Goal: Find contact information: Find contact information

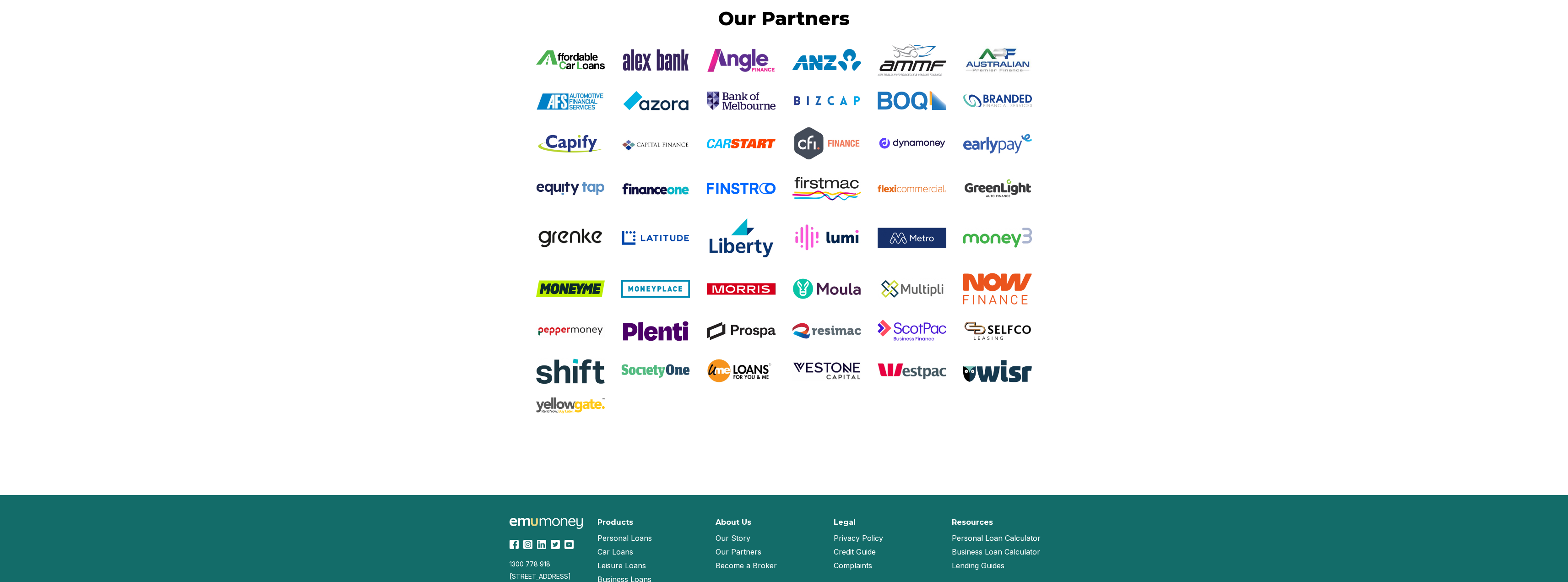
scroll to position [1769, 0]
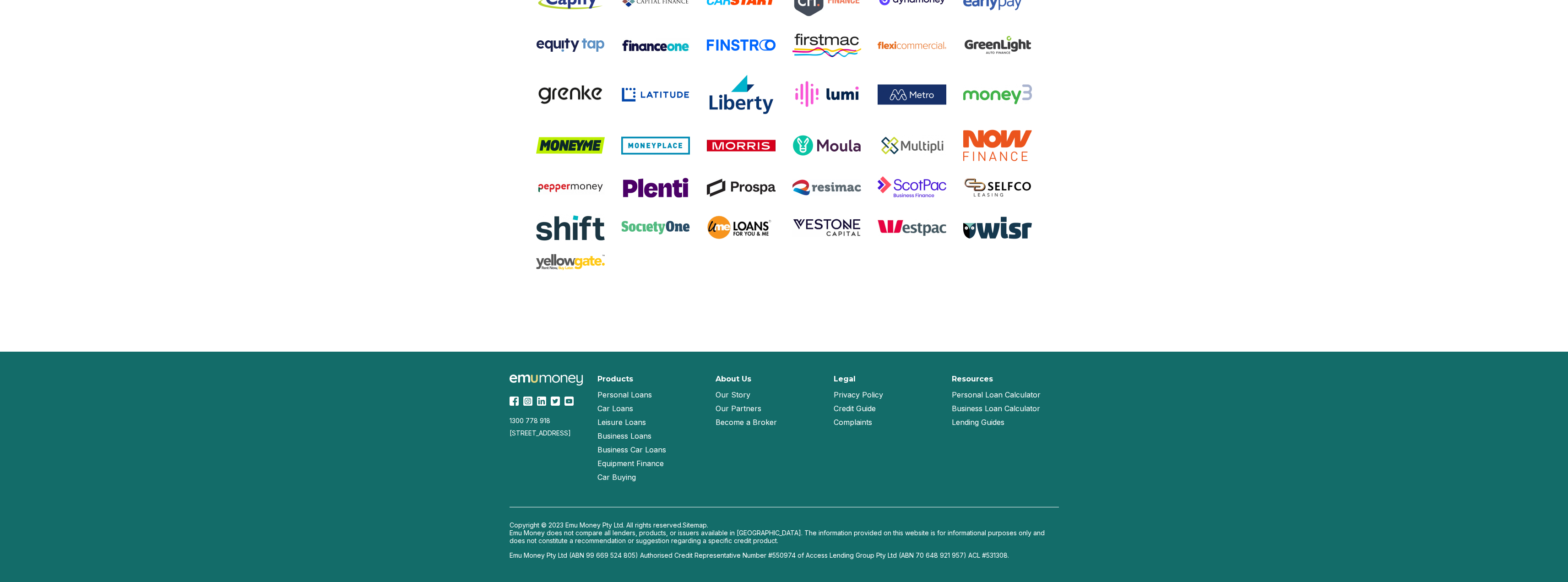
click at [740, 396] on link "Our Story" at bounding box center [732, 395] width 35 height 13
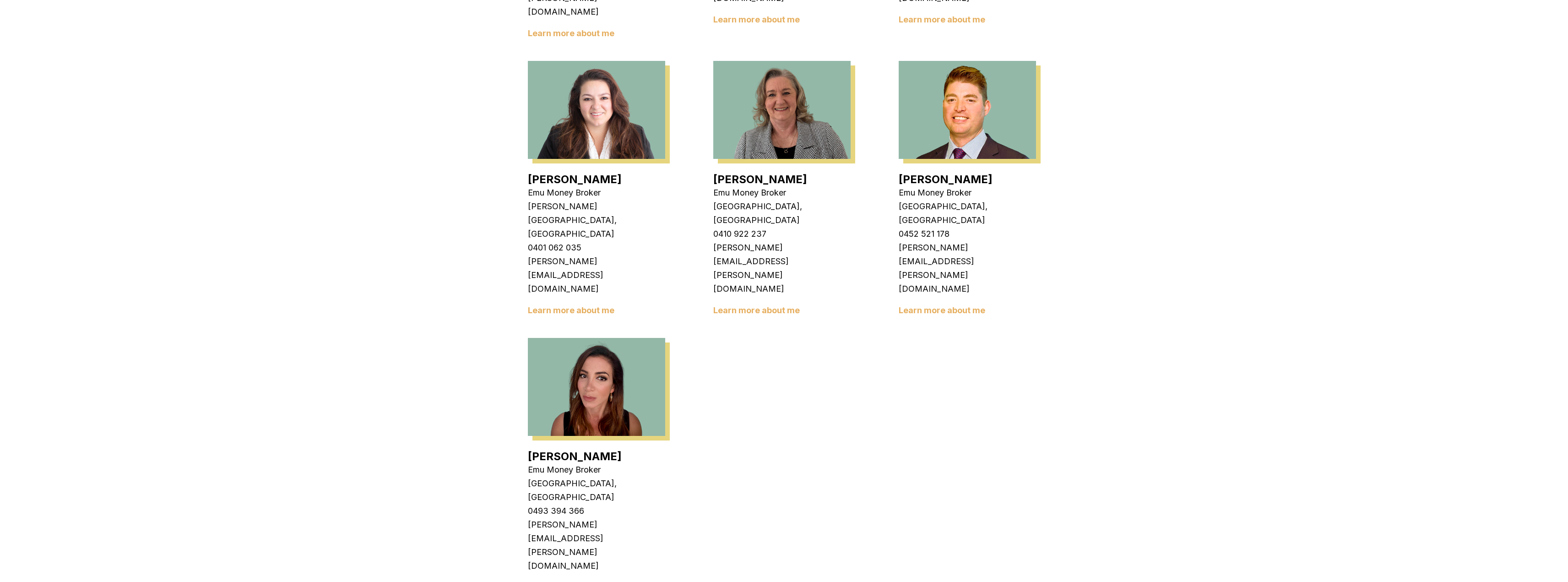
scroll to position [1420, 0]
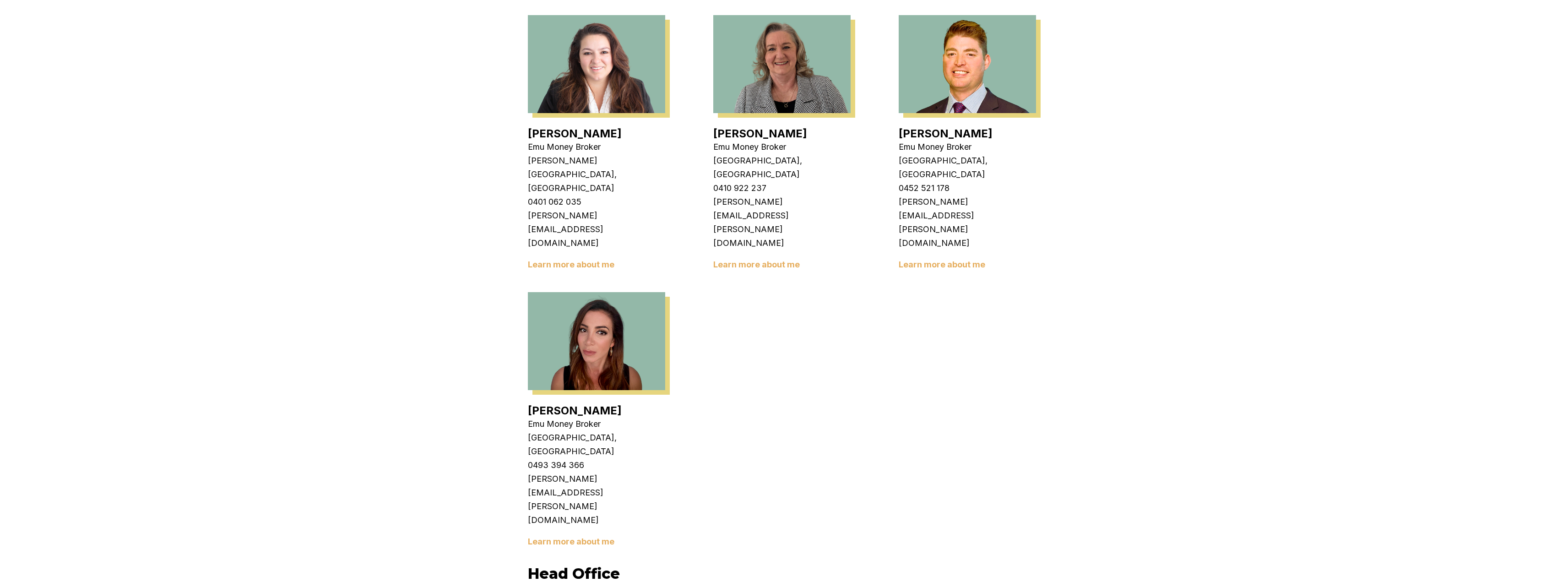
drag, startPoint x: 794, startPoint y: 390, endPoint x: 714, endPoint y: 386, distance: 80.1
copy link "Sam Crouch"
drag, startPoint x: 811, startPoint y: 403, endPoint x: 719, endPoint y: 402, distance: 92.0
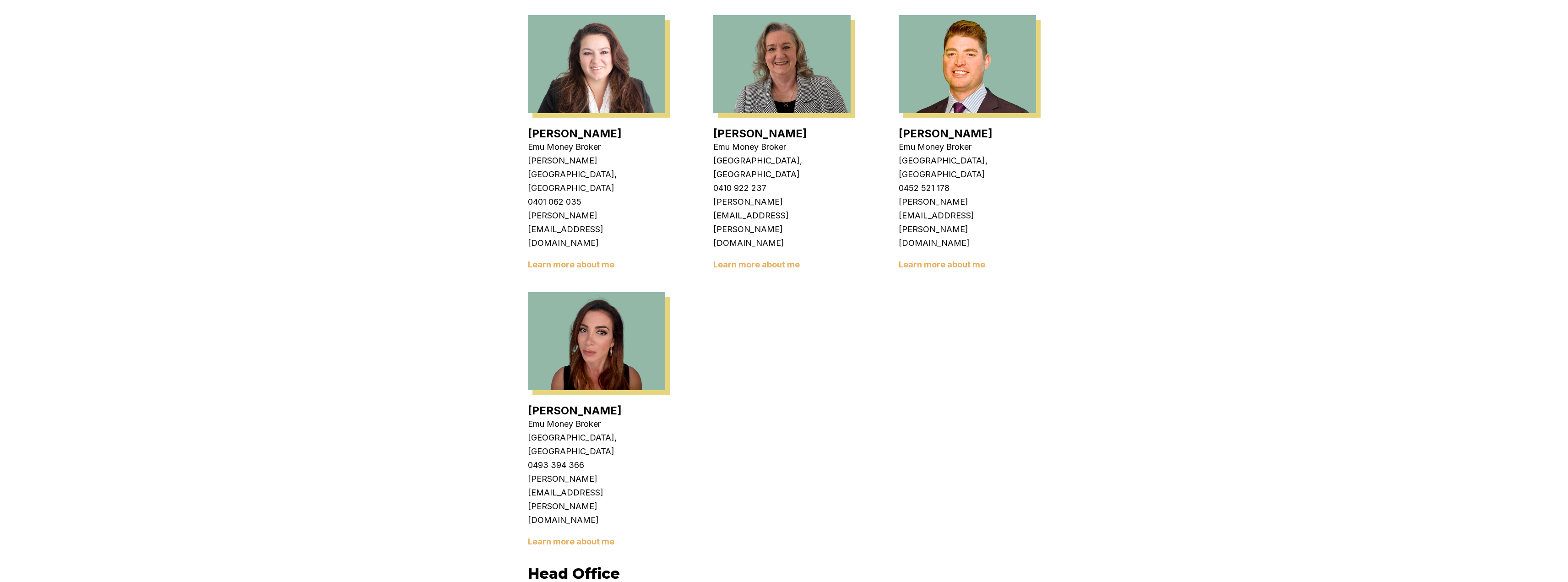
copy p "Head of Partnerships"
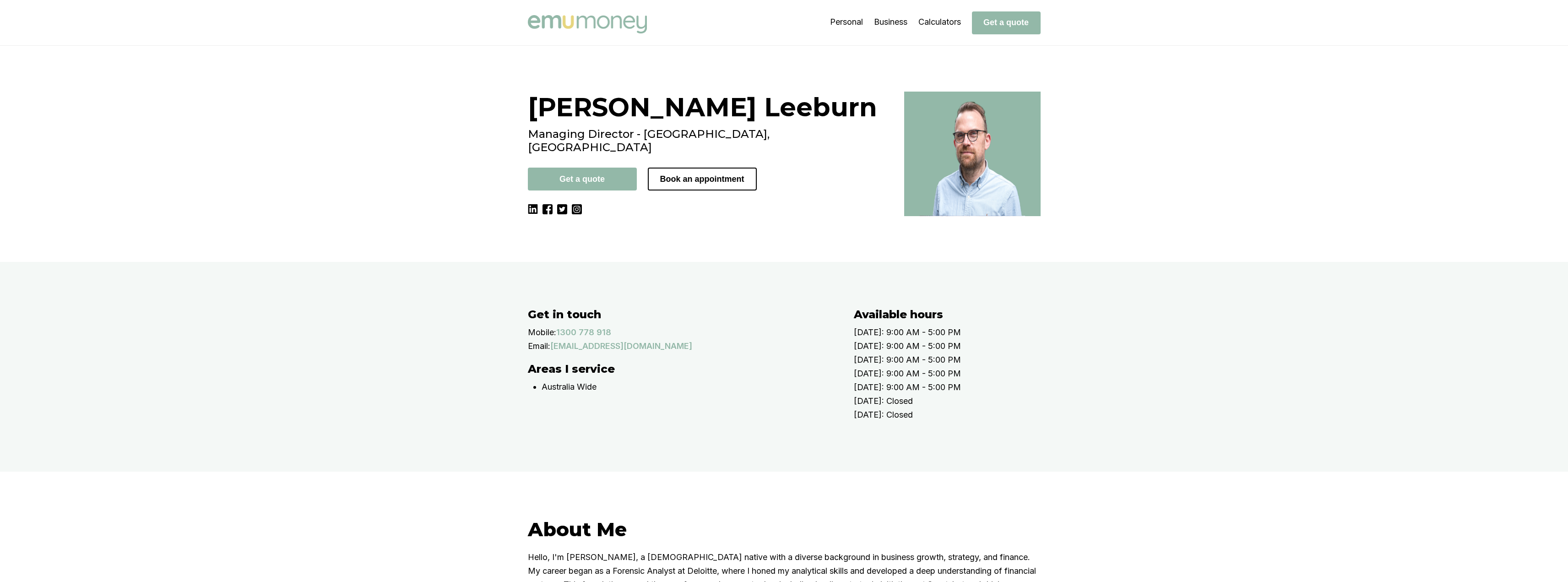
click at [649, 111] on h1 "[PERSON_NAME]" at bounding box center [710, 107] width 365 height 31
copy h1 "Leeburn"
drag, startPoint x: 529, startPoint y: 132, endPoint x: 638, endPoint y: 134, distance: 109.0
click at [638, 134] on div "[PERSON_NAME] Managing Director - [GEOGRAPHIC_DATA], [GEOGRAPHIC_DATA] Get a qu…" at bounding box center [784, 154] width 549 height 125
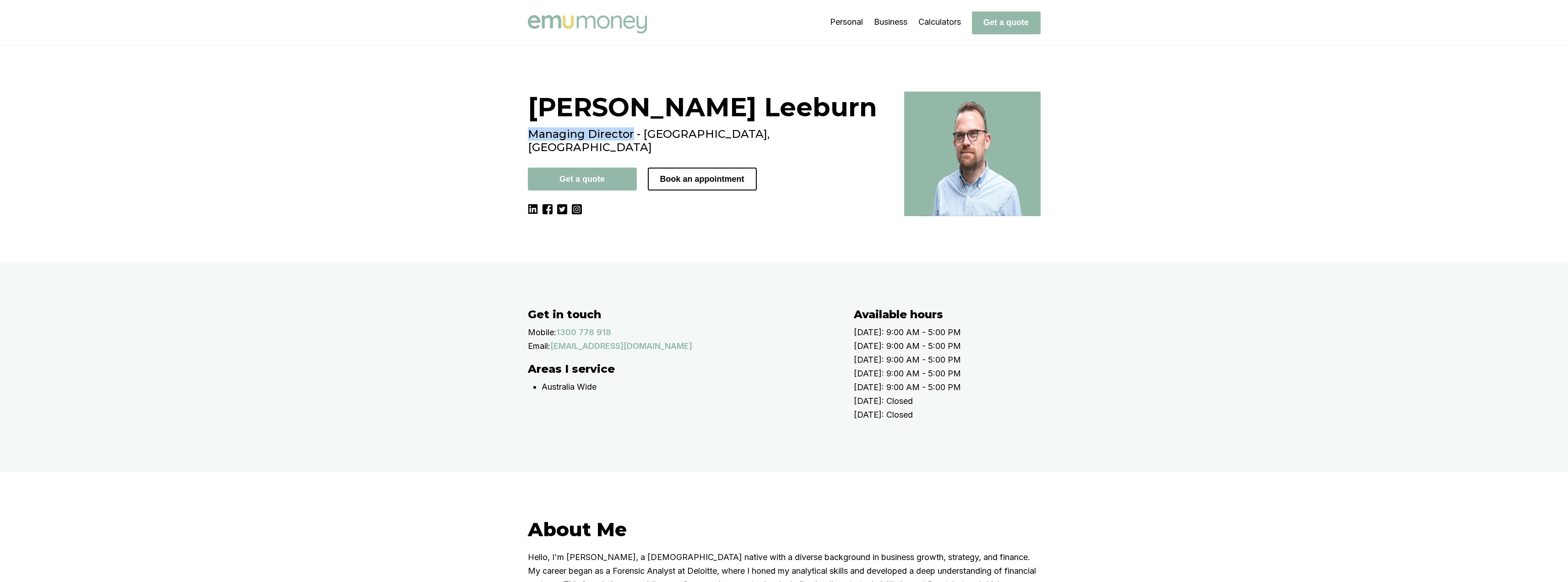
copy h2 "Managing Director"
